Goal: Task Accomplishment & Management: Manage account settings

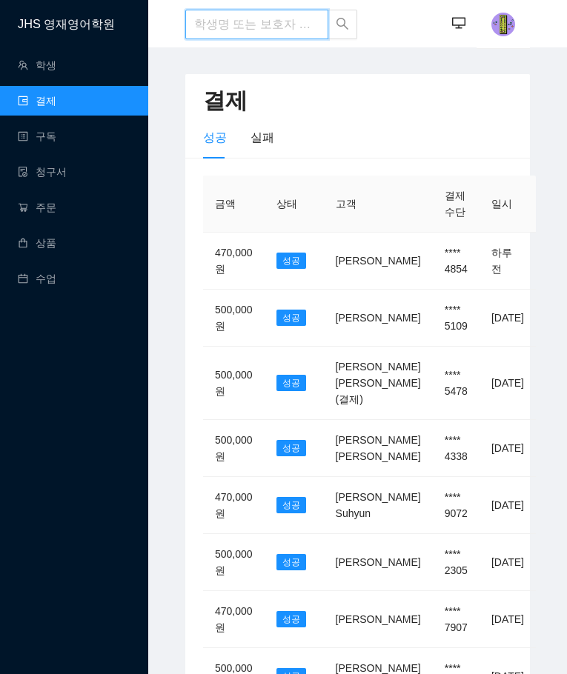
click at [242, 19] on input "search" at bounding box center [256, 25] width 143 height 30
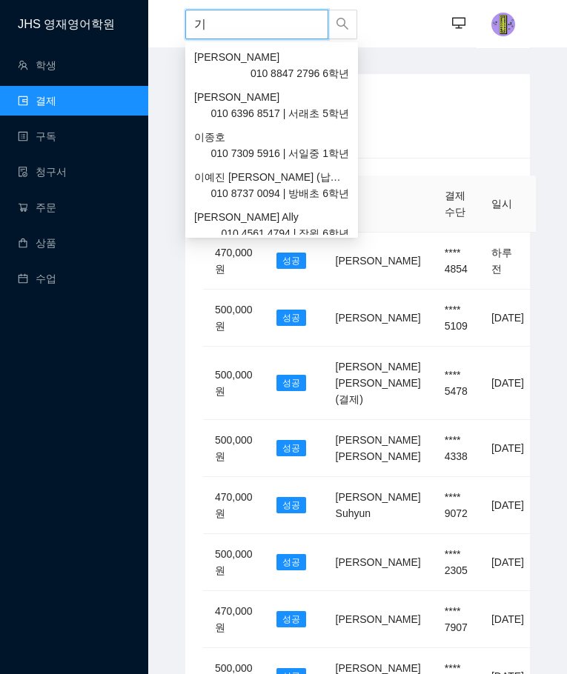
type input "ㄱ"
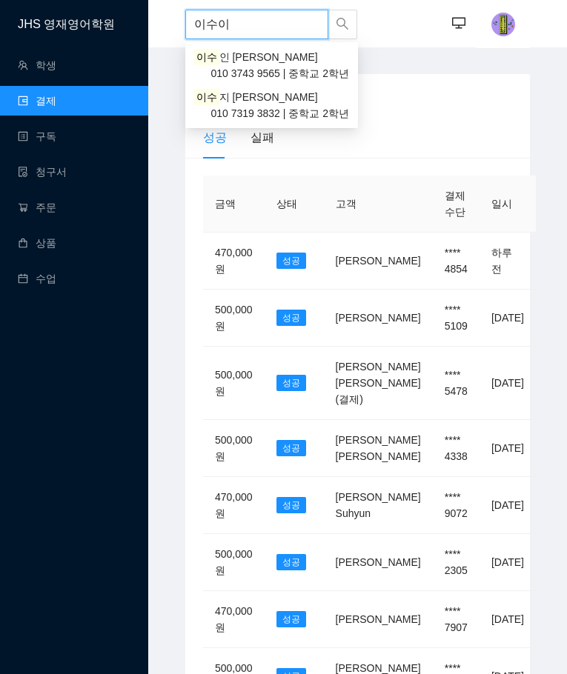
type input "이수인"
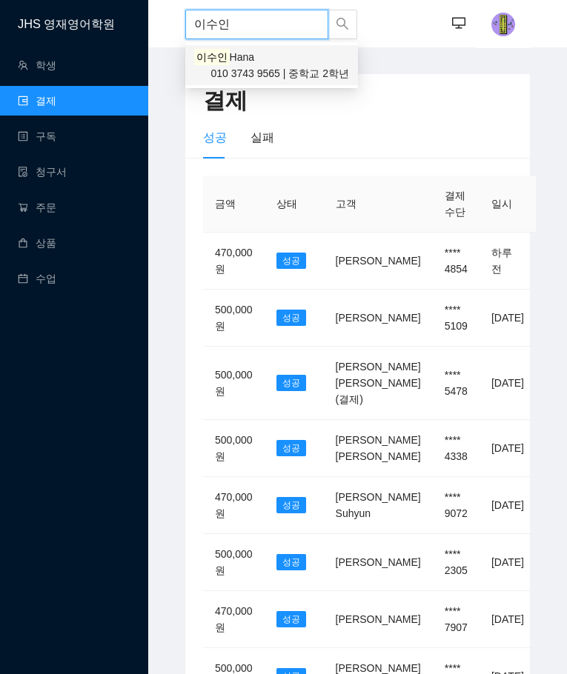
click at [305, 74] on span "010 3743 9565 | 중학교 2학년" at bounding box center [279, 73] width 139 height 16
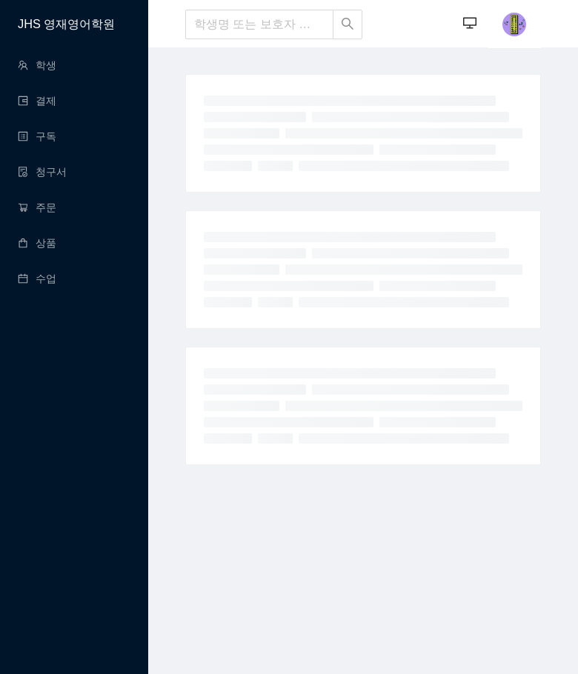
click at [560, 24] on header "··· ···" at bounding box center [363, 23] width 430 height 47
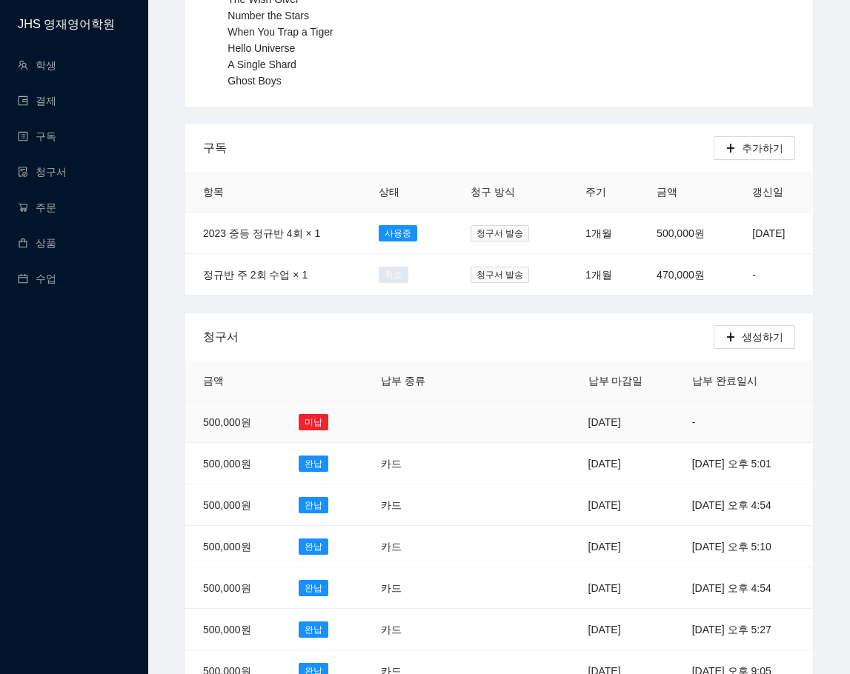
scroll to position [370, 0]
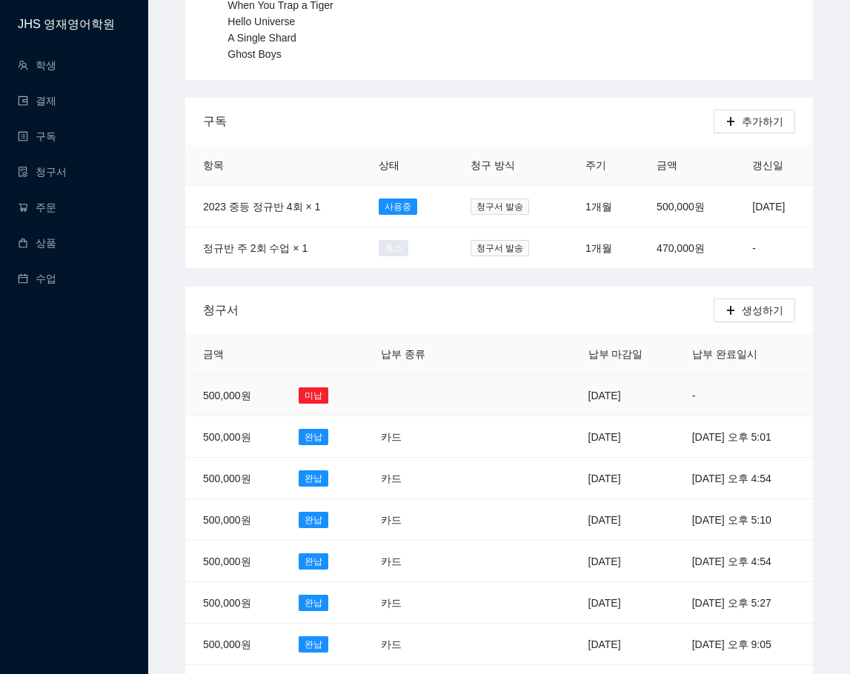
click at [503, 387] on td at bounding box center [513, 395] width 116 height 41
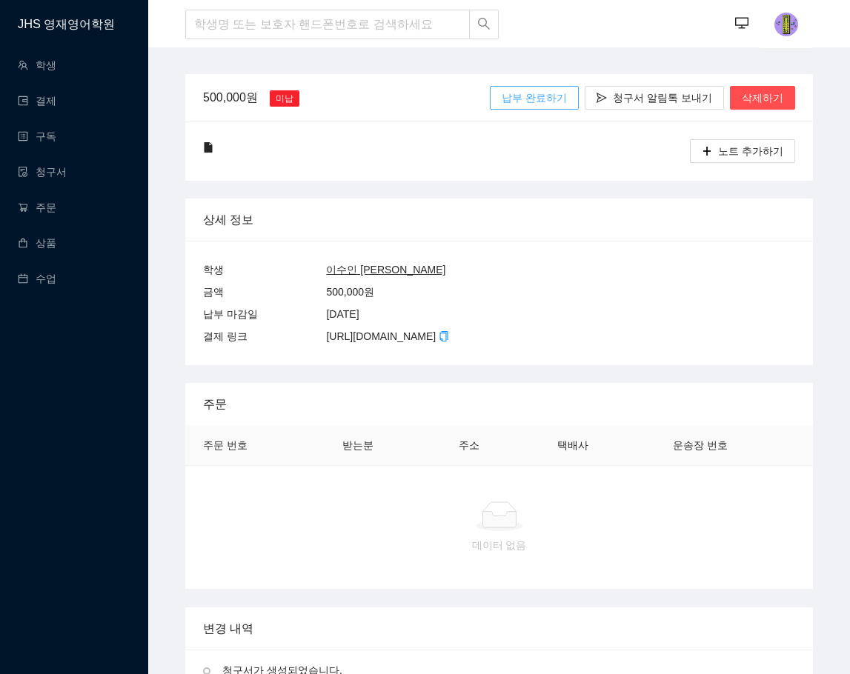
click at [536, 96] on span "납부 완료하기" at bounding box center [534, 98] width 65 height 16
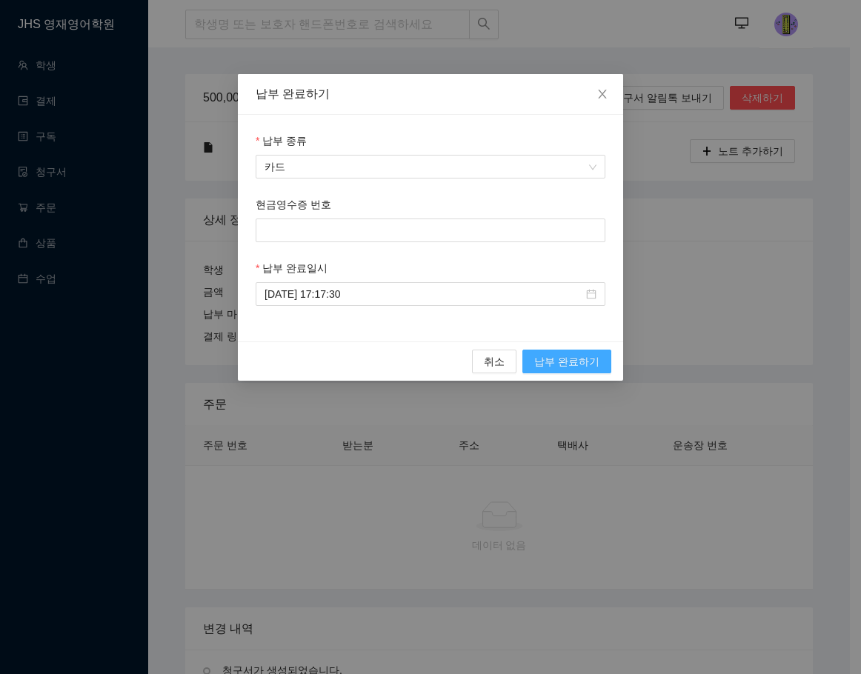
click at [566, 355] on span "납부 완료하기" at bounding box center [566, 361] width 65 height 16
